Goal: Information Seeking & Learning: Learn about a topic

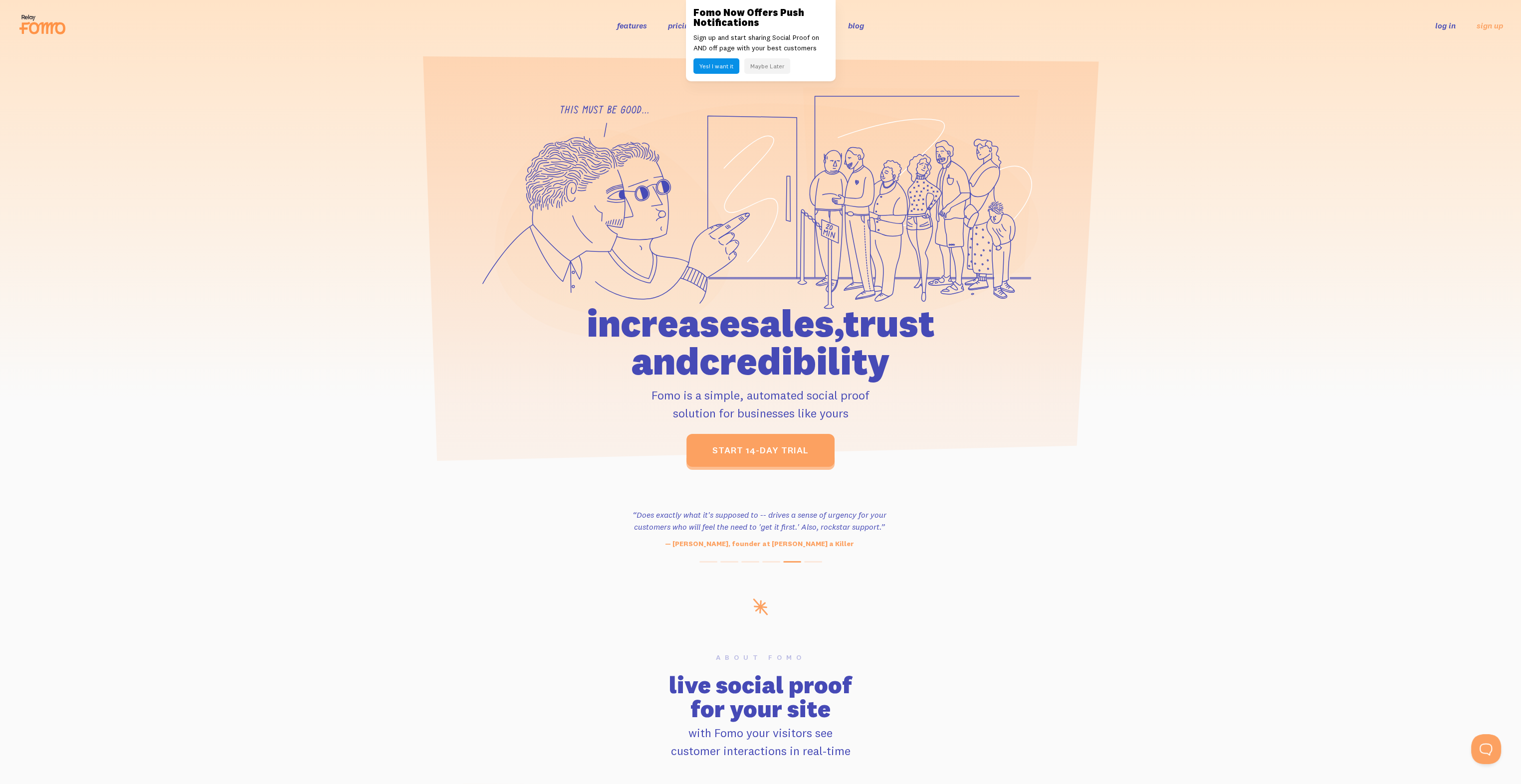
click at [776, 69] on button "Maybe Later" at bounding box center [768, 66] width 46 height 15
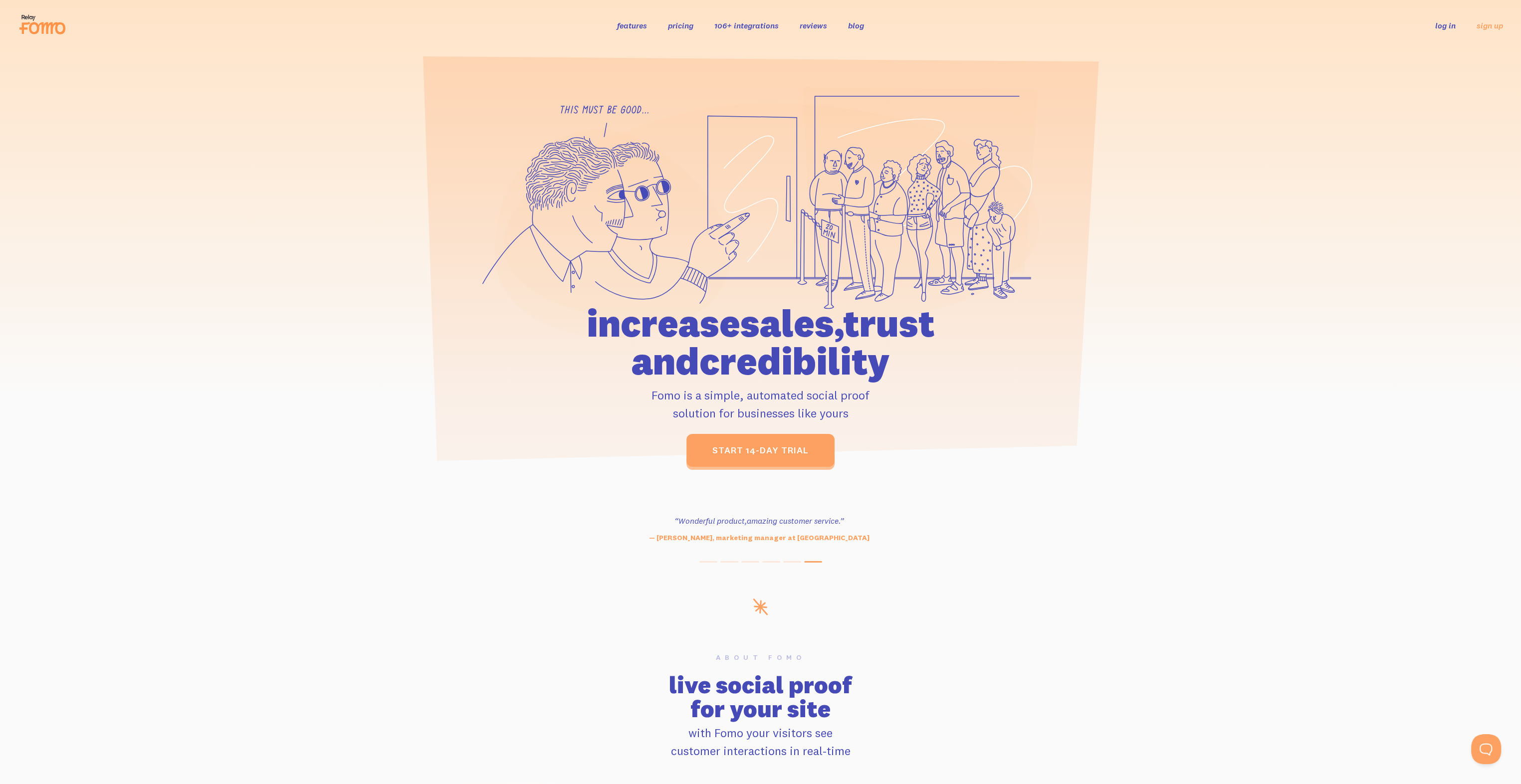
click at [756, 21] on link "106+ integrations" at bounding box center [746, 25] width 64 height 10
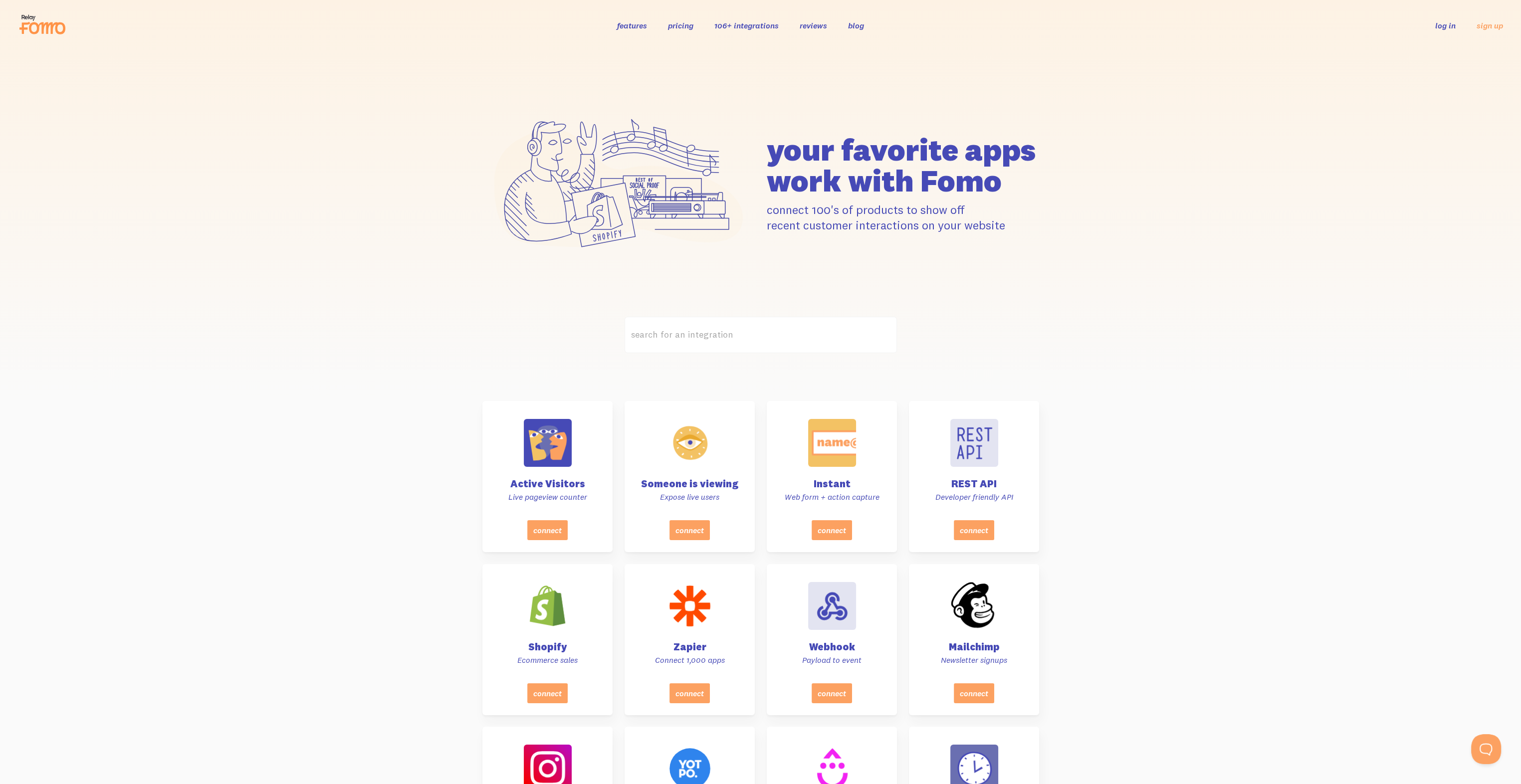
click at [690, 26] on link "pricing" at bounding box center [680, 25] width 25 height 10
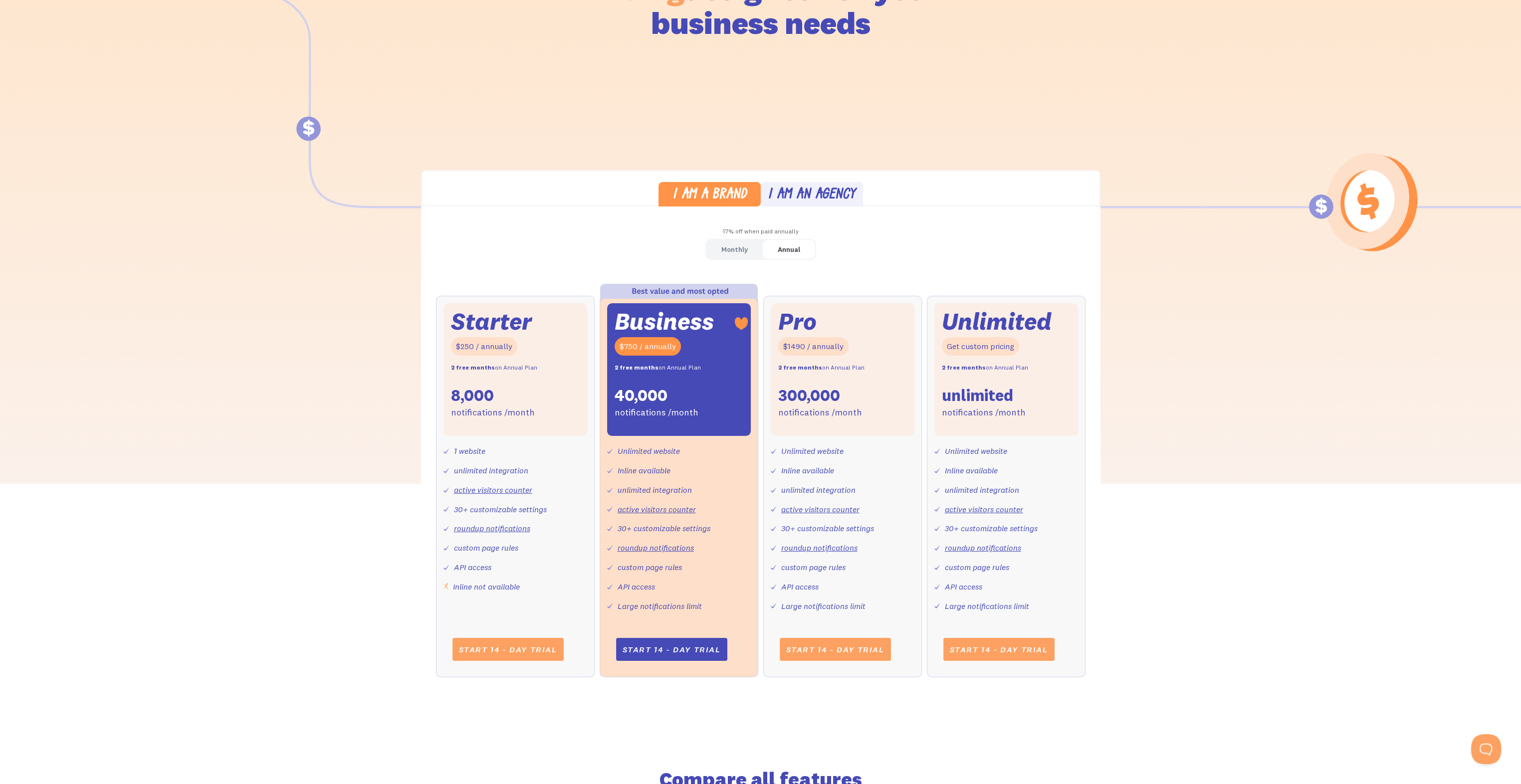
click at [796, 191] on div "I am an agency" at bounding box center [811, 195] width 88 height 15
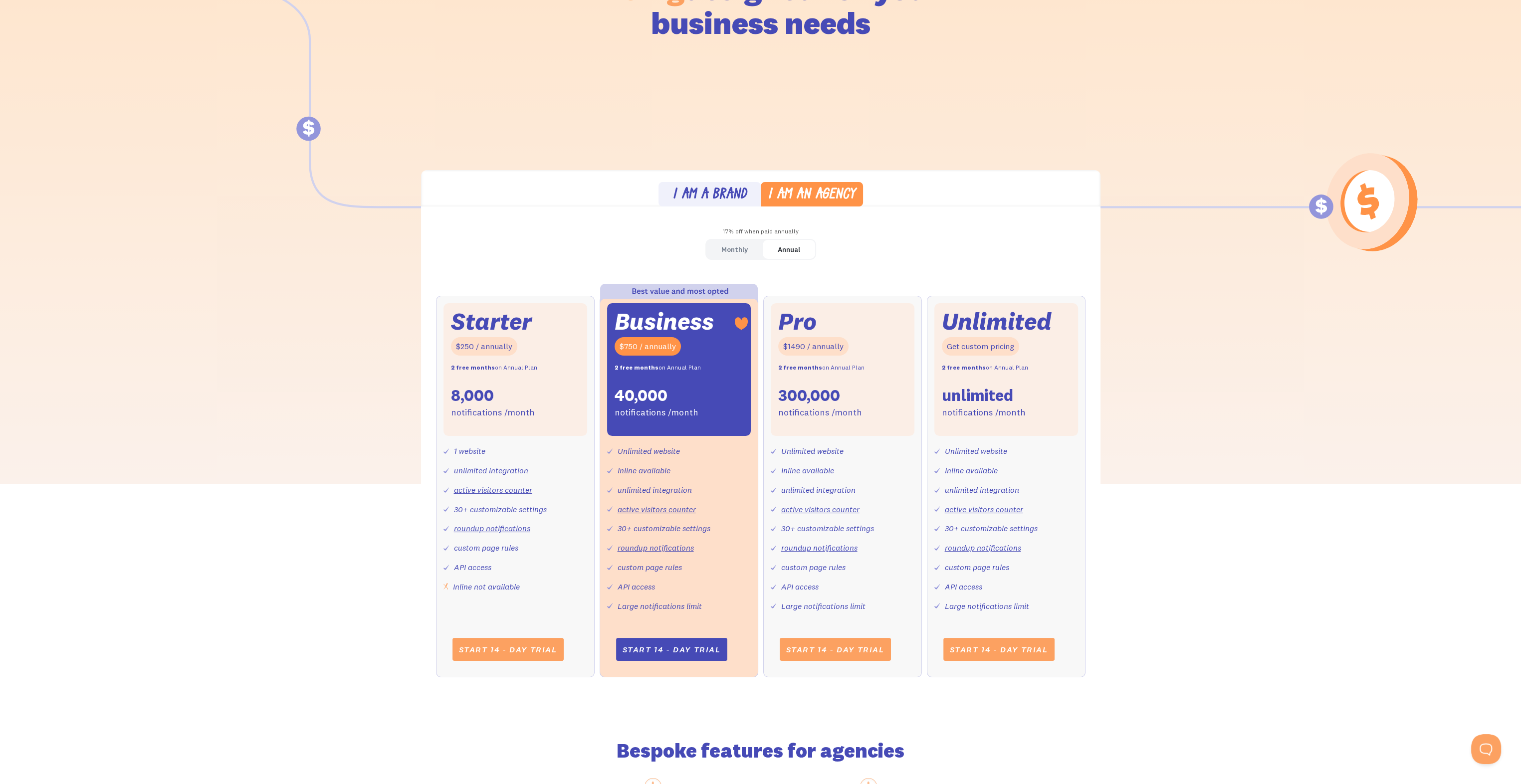
click at [726, 191] on div "I am a brand" at bounding box center [710, 195] width 74 height 15
